Goal: Task Accomplishment & Management: Manage account settings

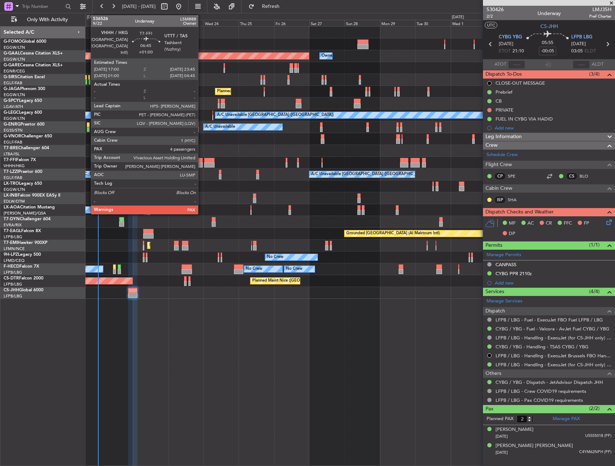
click at [201, 162] on div at bounding box center [198, 160] width 10 height 5
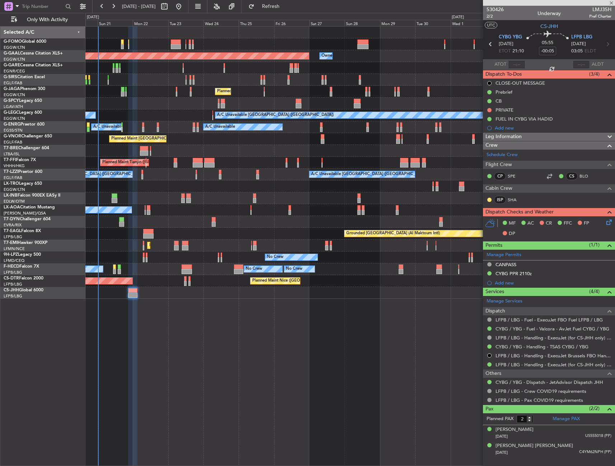
type input "+01:00"
type input "5"
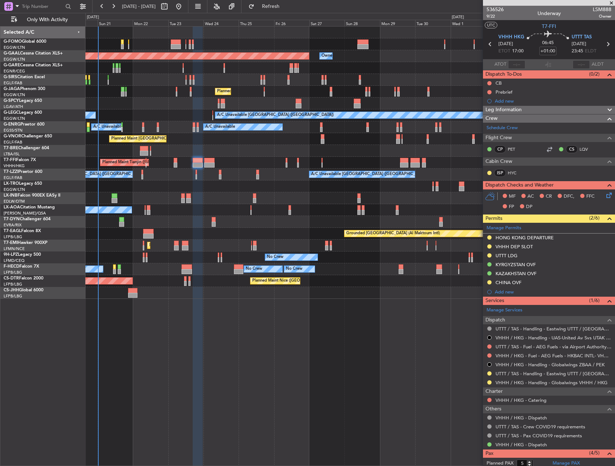
click at [544, 113] on div "Leg Information" at bounding box center [549, 110] width 132 height 8
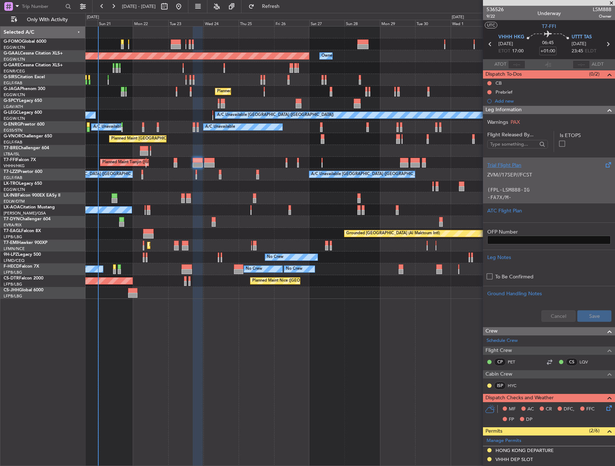
click at [550, 195] on p "-FA7X/M-SBDE1E2E3FGHIJ3J4J7M3P2RWXYZ/LB1D1" at bounding box center [549, 201] width 123 height 15
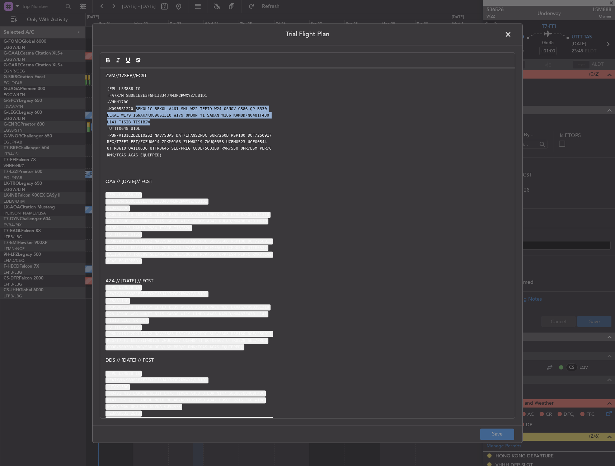
drag, startPoint x: 133, startPoint y: 108, endPoint x: 184, endPoint y: 122, distance: 52.4
click at [184, 122] on div "ZVM//17SEP//FCST (FPL-LSM888-IG -FA7X/M-SBDE1E2E3FGHIJ3J4J7M3P2RWXYZ/LB1D1 -VHH…" at bounding box center [307, 243] width 415 height 350
copy div "BEKOL1C BEKOL A461 SHL W22 TEPID W24 OSNOV G586 QP B330 ELKAL W179 IGNAK/K0890S…"
click at [512, 29] on span at bounding box center [512, 36] width 0 height 14
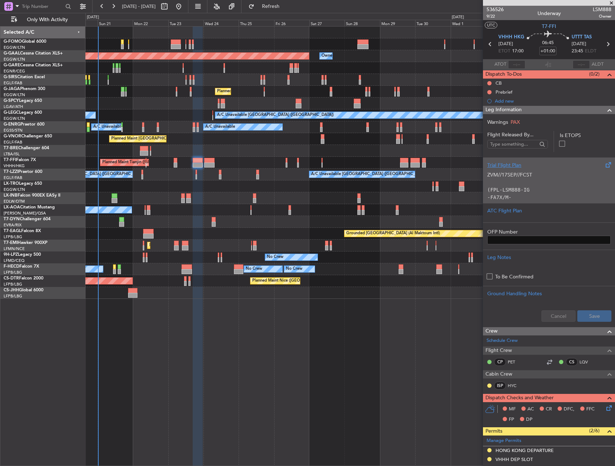
click at [517, 191] on code "(FPL-LSM888-IG" at bounding box center [509, 190] width 42 height 6
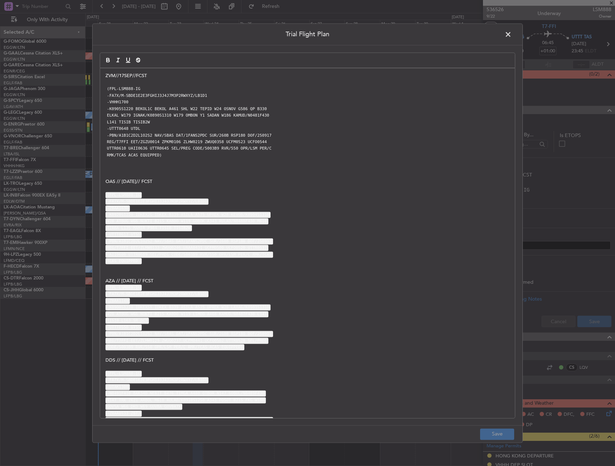
click at [512, 32] on span at bounding box center [512, 36] width 0 height 14
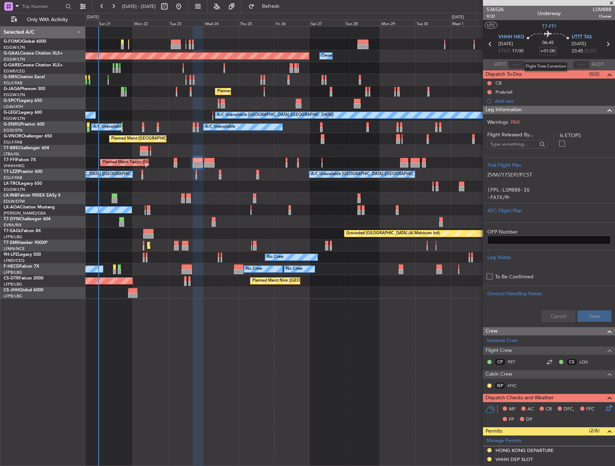
click at [547, 52] on input "+01:00" at bounding box center [548, 51] width 17 height 9
click at [555, 56] on div "06:45 0120" at bounding box center [547, 44] width 47 height 27
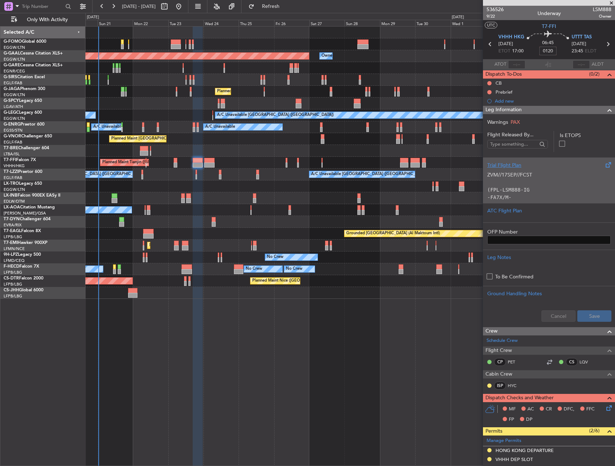
type input "+01:20"
click at [530, 179] on p at bounding box center [549, 183] width 123 height 8
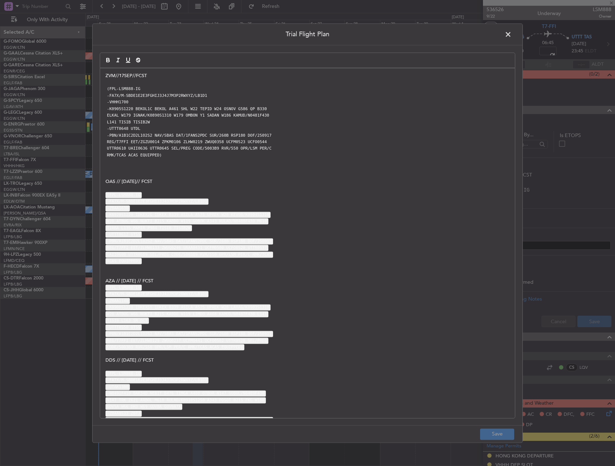
click at [104, 75] on div "ZVM//17SEP//FCST (FPL-LSM888-IG -FA7X/M-SBDE1E2E3FGHIJ3J4J7M3P2RWXYZ/LB1D1 -VHH…" at bounding box center [307, 243] width 415 height 350
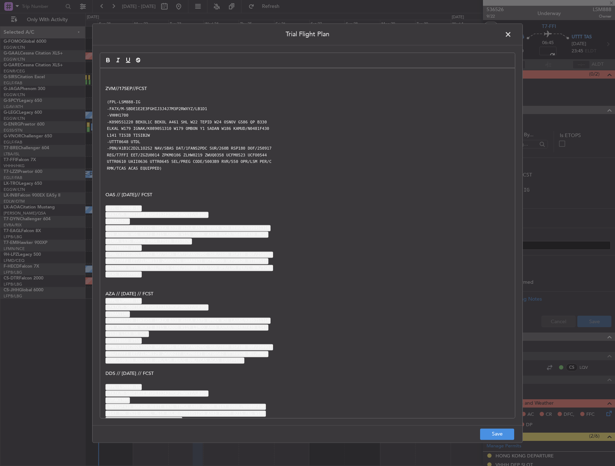
drag, startPoint x: 136, startPoint y: 73, endPoint x: 134, endPoint y: 76, distance: 3.8
click at [135, 73] on p at bounding box center [308, 76] width 404 height 6
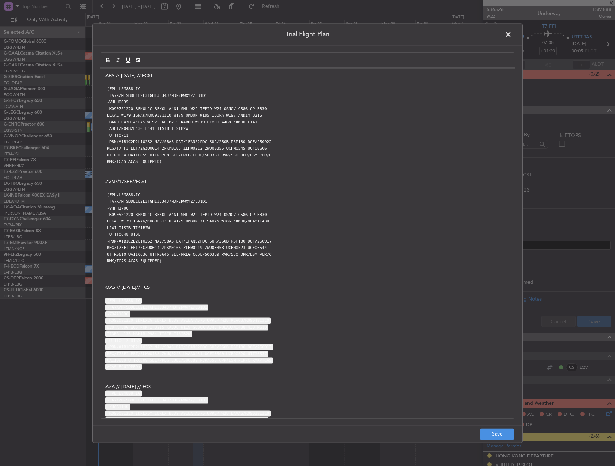
click at [124, 75] on p "APA // [DATE] // FCST" at bounding box center [308, 76] width 404 height 6
click at [175, 71] on div "APA // 121SEP // FCST (FPL-LSM888-IG -FA7X/M-SBDE1E2E3FGHIJ3J4J7M3P2RWXYZ/LB1D1…" at bounding box center [307, 243] width 415 height 350
drag, startPoint x: 129, startPoint y: 76, endPoint x: 121, endPoint y: 76, distance: 7.5
click at [121, 76] on p "APA // 121SEP // FCST" at bounding box center [308, 76] width 404 height 6
click at [174, 77] on p "APA // [DATE] // FCST" at bounding box center [308, 76] width 404 height 6
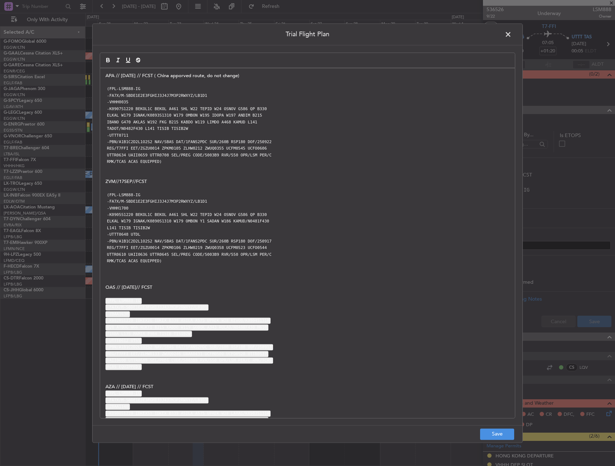
click at [174, 77] on p "APA // [DATE] // FCST ( China apporved route, do not change)" at bounding box center [308, 76] width 404 height 6
click at [227, 149] on code "REG/T7FFI EET/ZGZU0014 ZPKM0105 ZLHW0212 ZWUQ0355 UCFM0545 UCFO0606" at bounding box center [187, 149] width 163 height 6
click at [150, 74] on p "APA // [DATE] // FCST ( China approved route, do not change)" at bounding box center [308, 76] width 404 height 6
drag, startPoint x: 501, startPoint y: 431, endPoint x: 527, endPoint y: 410, distance: 33.7
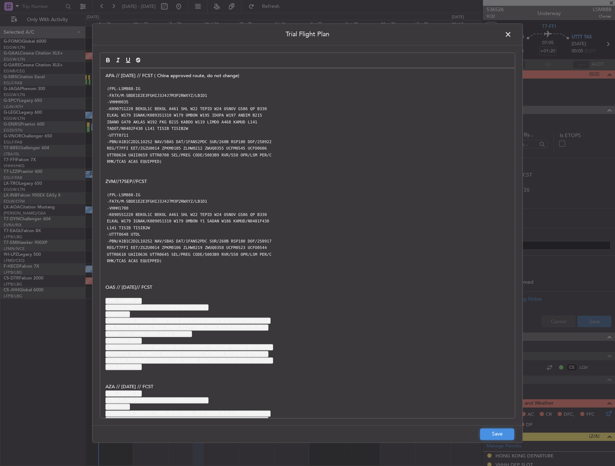
click at [500, 430] on button "Save" at bounding box center [497, 434] width 34 height 11
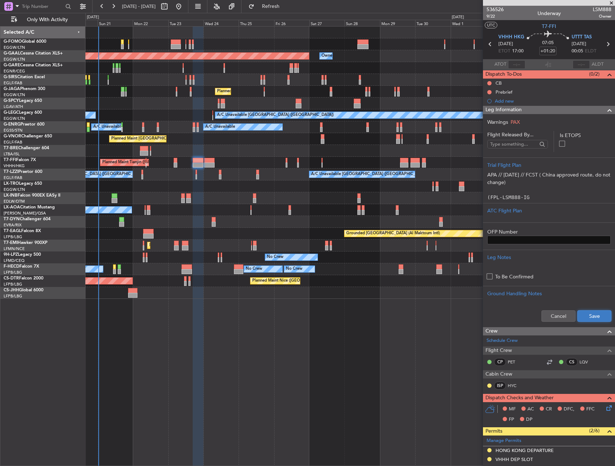
click at [588, 319] on button "Save" at bounding box center [595, 316] width 34 height 11
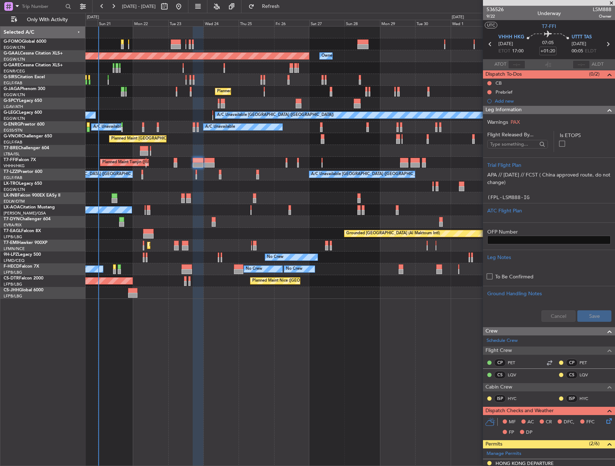
click at [563, 110] on div "Leg Information" at bounding box center [549, 110] width 132 height 8
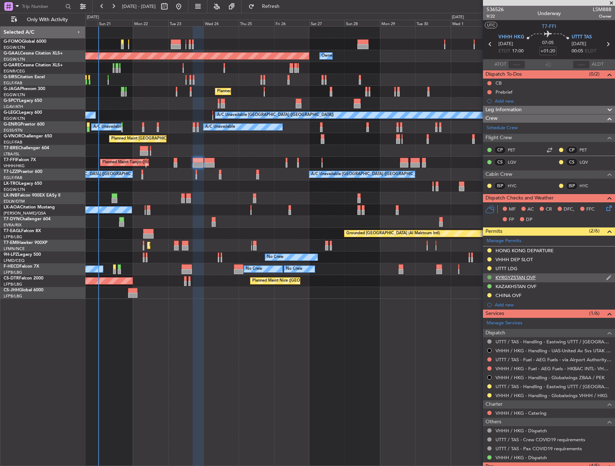
click at [491, 276] on button at bounding box center [490, 277] width 4 height 4
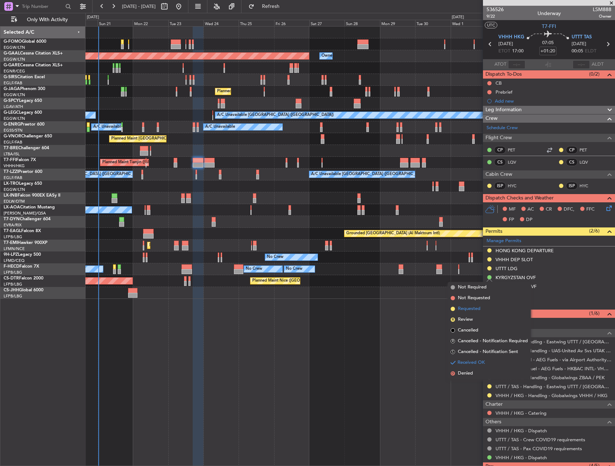
drag, startPoint x: 485, startPoint y: 310, endPoint x: 485, endPoint y: 305, distance: 5.4
click at [485, 310] on li "Requested" at bounding box center [489, 309] width 83 height 11
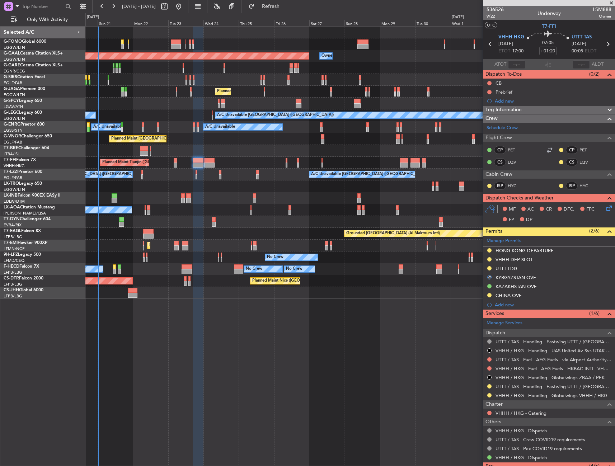
drag, startPoint x: 491, startPoint y: 285, endPoint x: 490, endPoint y: 290, distance: 5.6
click at [491, 285] on button at bounding box center [490, 286] width 4 height 4
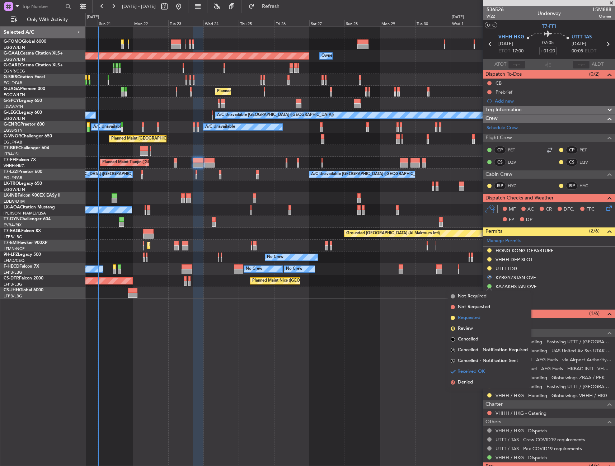
click at [477, 317] on span "Requested" at bounding box center [469, 317] width 23 height 7
